Goal: Transaction & Acquisition: Purchase product/service

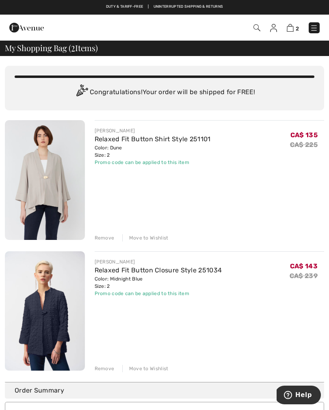
click at [101, 241] on div "Remove" at bounding box center [105, 237] width 20 height 7
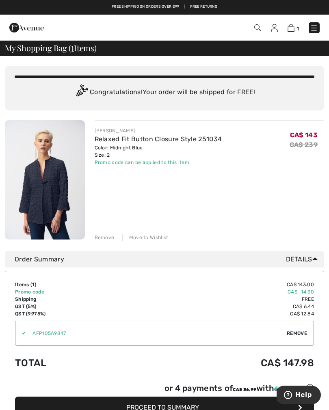
click at [311, 32] on img at bounding box center [314, 28] width 8 height 8
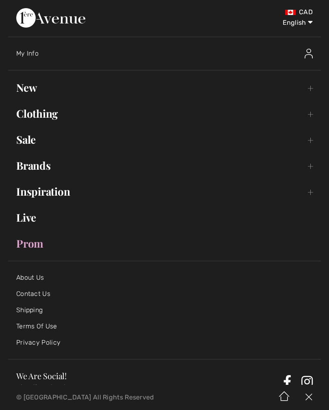
click at [29, 145] on link "Sale Toggle submenu" at bounding box center [164, 140] width 313 height 18
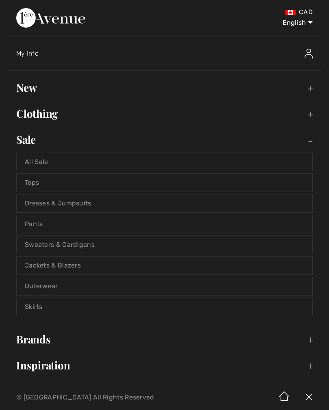
click at [79, 271] on link "Jackets & Blazers" at bounding box center [165, 266] width 296 height 18
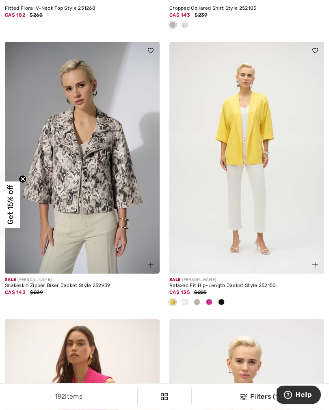
scroll to position [582, 0]
click at [261, 199] on img at bounding box center [246, 158] width 155 height 232
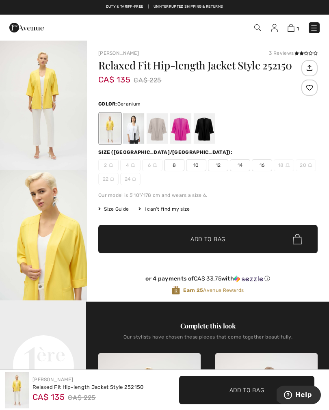
click at [181, 130] on div at bounding box center [180, 128] width 21 height 30
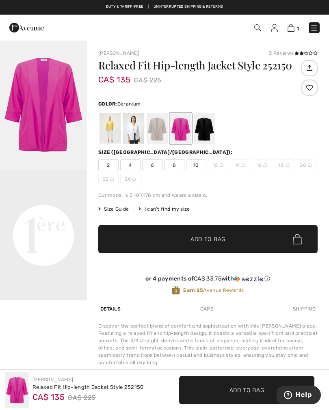
click at [109, 166] on span "2" at bounding box center [108, 165] width 20 height 12
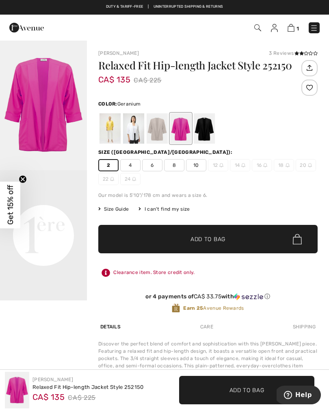
click at [202, 245] on span "✔ Added to Bag Add to Bag" at bounding box center [207, 239] width 219 height 28
click at [109, 132] on div at bounding box center [110, 128] width 21 height 30
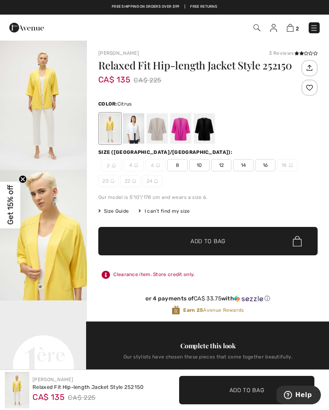
click at [133, 131] on div at bounding box center [133, 128] width 21 height 30
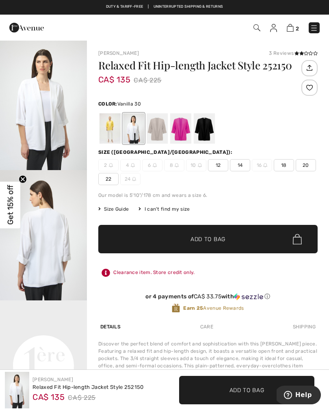
click at [156, 132] on div at bounding box center [157, 128] width 21 height 30
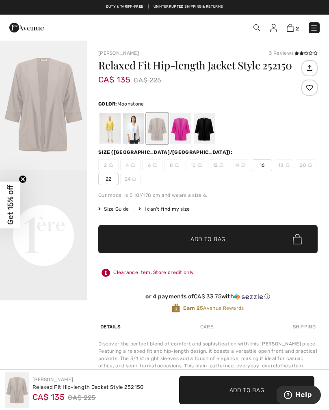
click at [180, 129] on div at bounding box center [180, 128] width 21 height 30
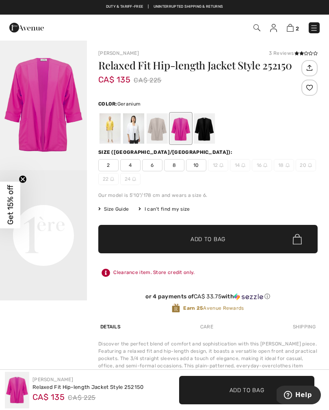
click at [289, 30] on img at bounding box center [290, 28] width 7 height 8
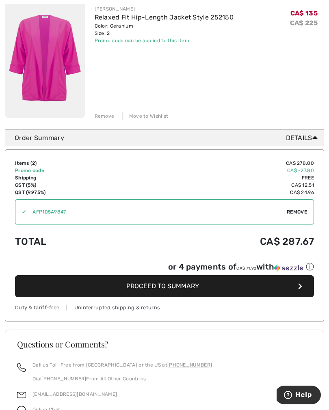
scroll to position [258, 0]
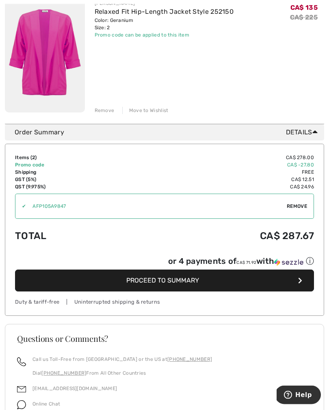
click at [167, 282] on span "Proceed to Summary" at bounding box center [162, 281] width 73 height 8
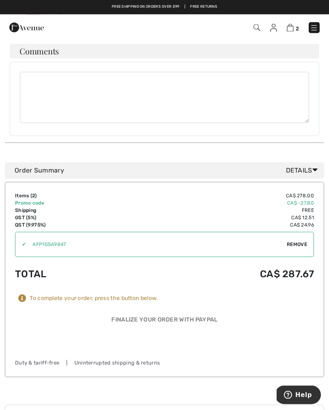
scroll to position [472, 0]
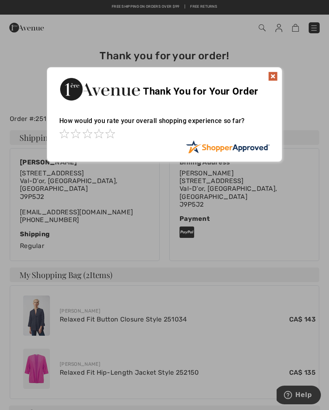
click at [271, 77] on img at bounding box center [273, 77] width 10 height 10
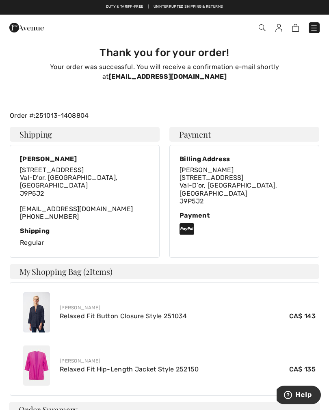
scroll to position [1, 0]
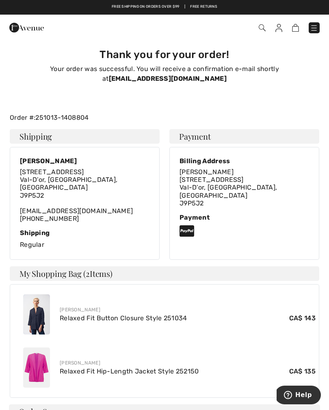
click at [313, 29] on img at bounding box center [314, 28] width 8 height 8
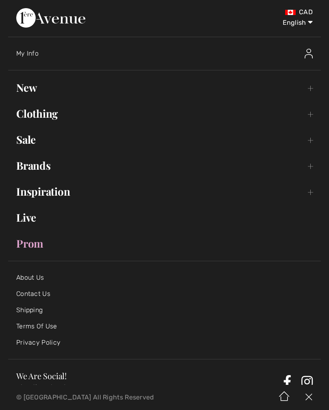
scroll to position [0, 0]
click at [29, 53] on span "My Info" at bounding box center [27, 54] width 22 height 8
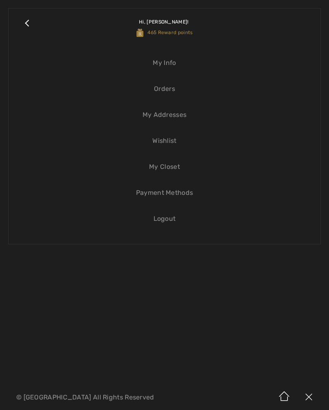
click at [162, 36] on span "Hi, Nathalie! 465 Reward points" at bounding box center [165, 27] width 56 height 33
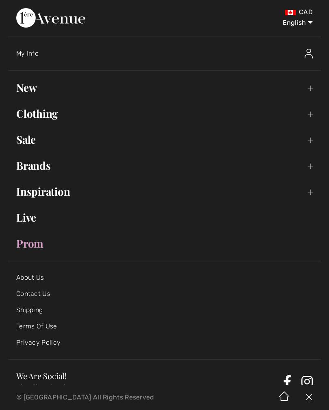
click at [29, 58] on div "My Info" at bounding box center [168, 54] width 305 height 26
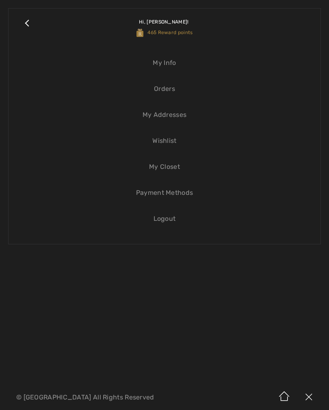
click at [163, 64] on link "My Info" at bounding box center [165, 63] width 296 height 18
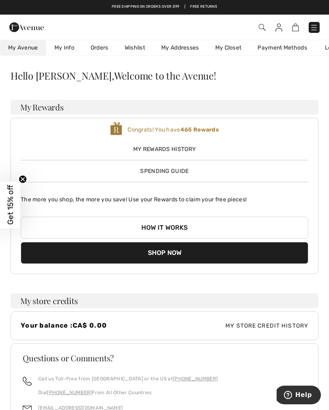
click at [160, 174] on span "Spending Guide" at bounding box center [164, 171] width 48 height 7
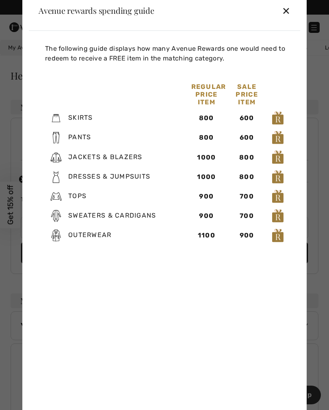
click at [288, 17] on div "✕" at bounding box center [286, 10] width 9 height 17
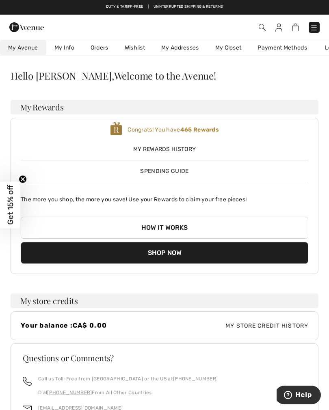
click at [161, 175] on span "Spending Guide" at bounding box center [164, 171] width 48 height 7
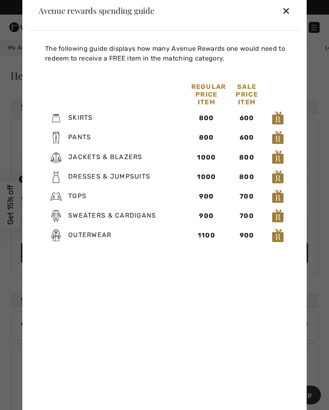
click at [289, 16] on div "✕" at bounding box center [286, 10] width 9 height 17
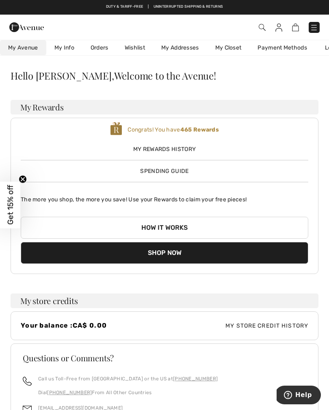
click at [101, 51] on link "Orders" at bounding box center [99, 47] width 34 height 15
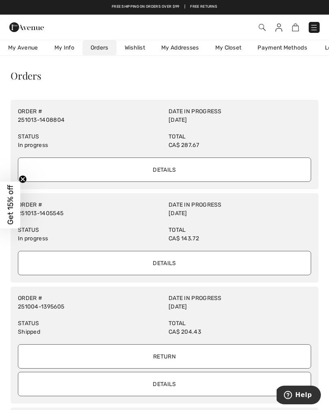
click at [163, 174] on input "Details" at bounding box center [164, 170] width 293 height 24
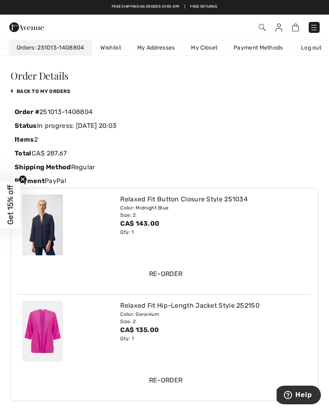
scroll to position [0, 74]
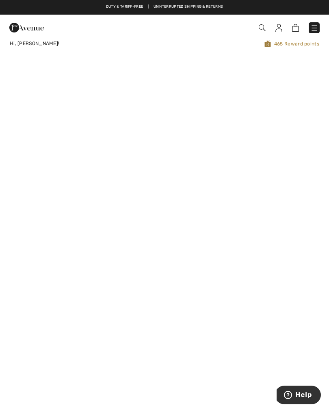
click at [257, 28] on span at bounding box center [232, 27] width 176 height 11
click at [259, 29] on img at bounding box center [262, 27] width 7 height 7
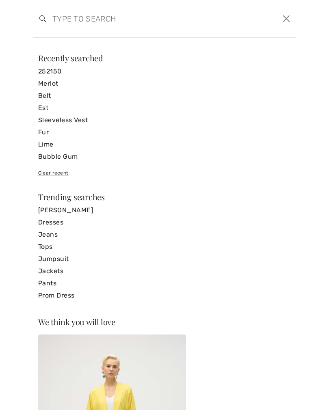
click at [55, 24] on input "search" at bounding box center [136, 19] width 180 height 24
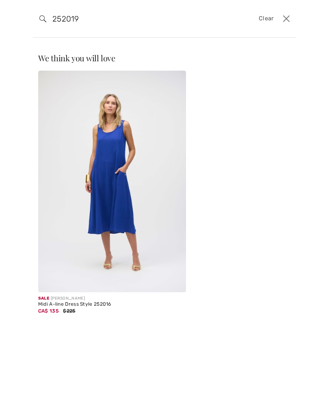
type input "252019"
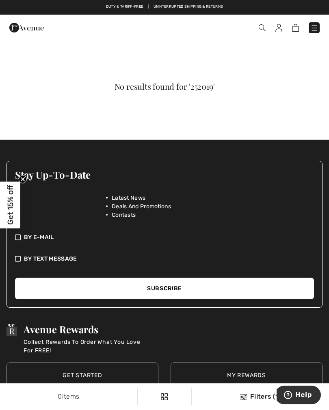
click at [317, 30] on img at bounding box center [314, 28] width 8 height 8
